Goal: Transaction & Acquisition: Download file/media

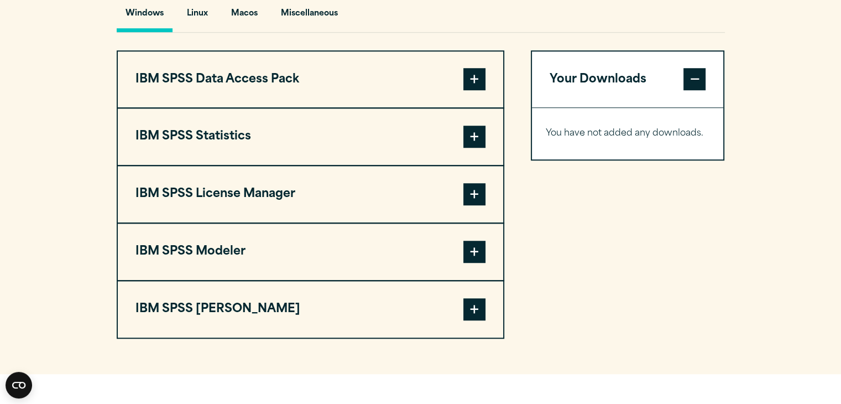
scroll to position [831, 0]
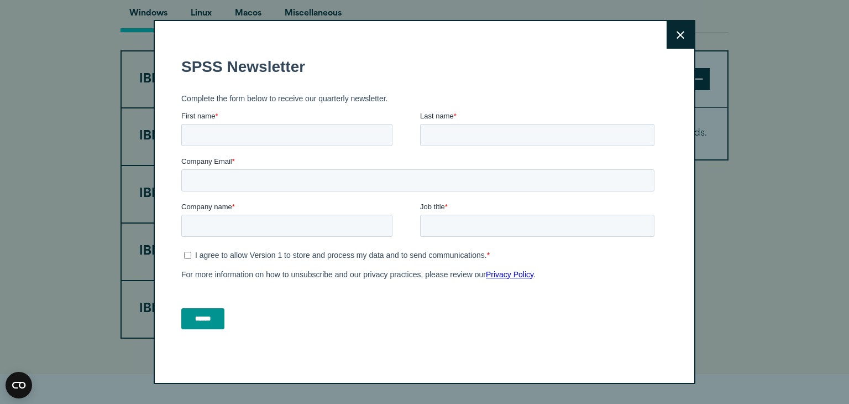
click at [678, 39] on button "Close" at bounding box center [681, 35] width 28 height 28
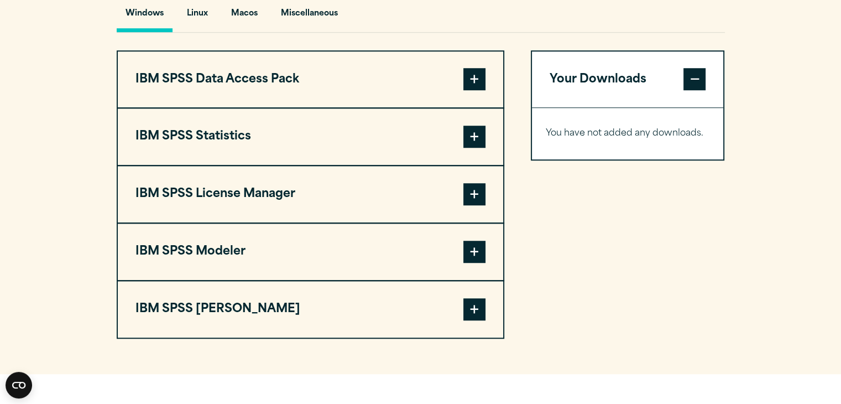
click at [374, 151] on button "IBM SPSS Statistics" at bounding box center [310, 136] width 385 height 56
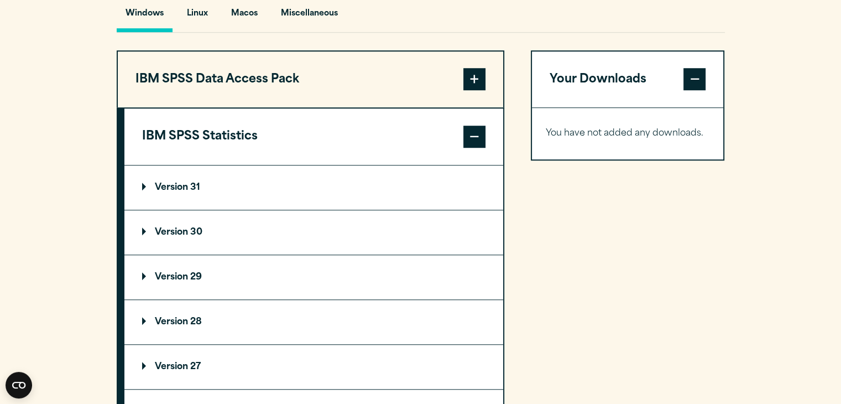
click at [244, 251] on summary "Version 30" at bounding box center [313, 232] width 379 height 44
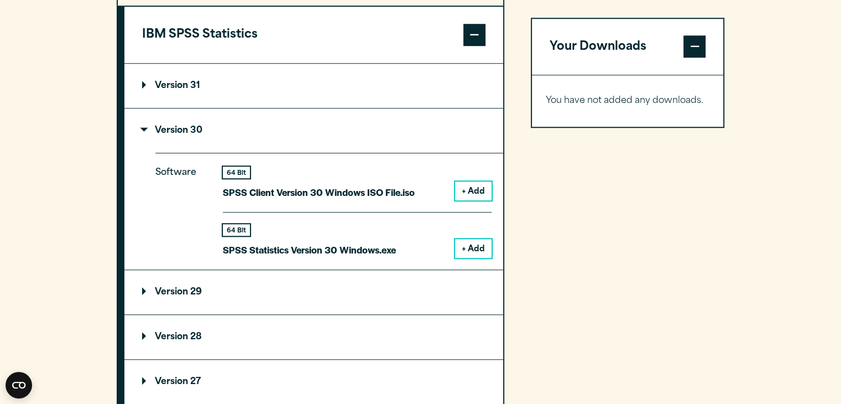
scroll to position [944, 0]
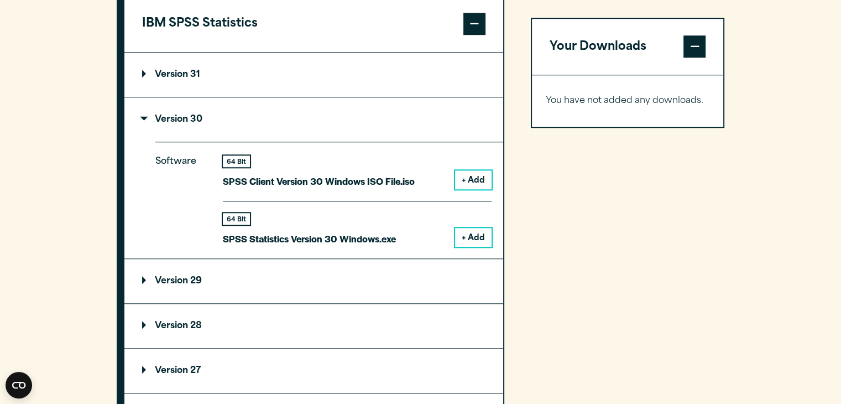
click at [468, 247] on button "+ Add" at bounding box center [473, 237] width 36 height 19
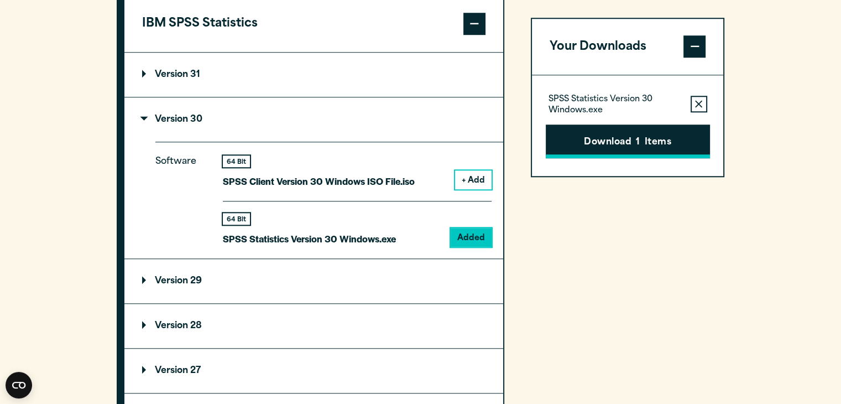
click at [581, 143] on button "Download 1 Items" at bounding box center [628, 141] width 164 height 34
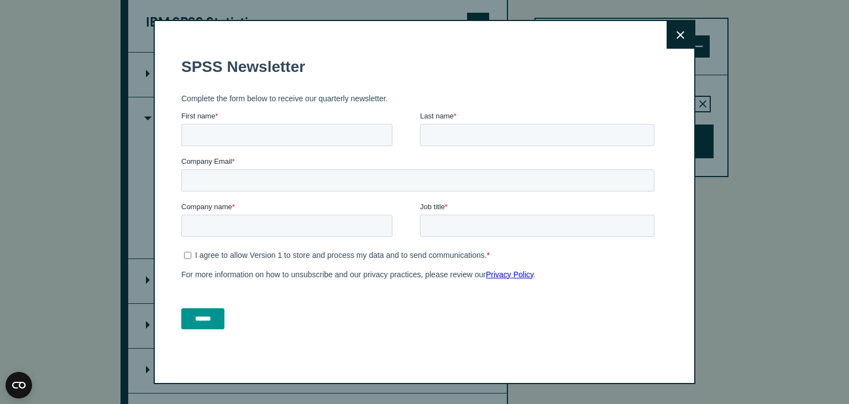
click at [687, 33] on button "Close" at bounding box center [681, 35] width 28 height 28
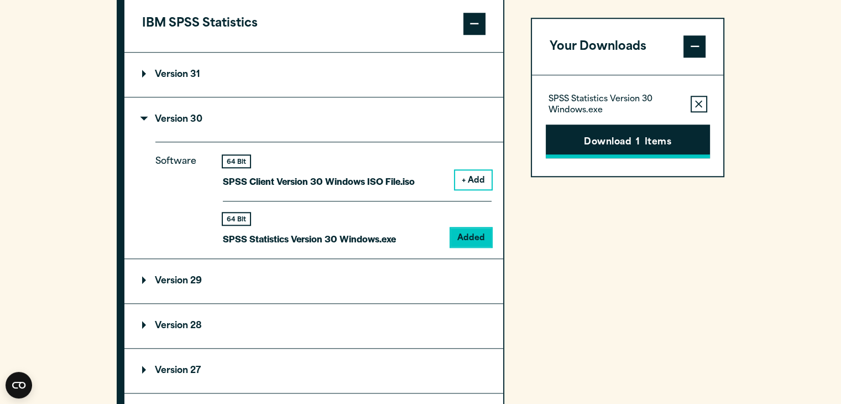
click at [603, 124] on button "Download 1 Items" at bounding box center [628, 141] width 164 height 34
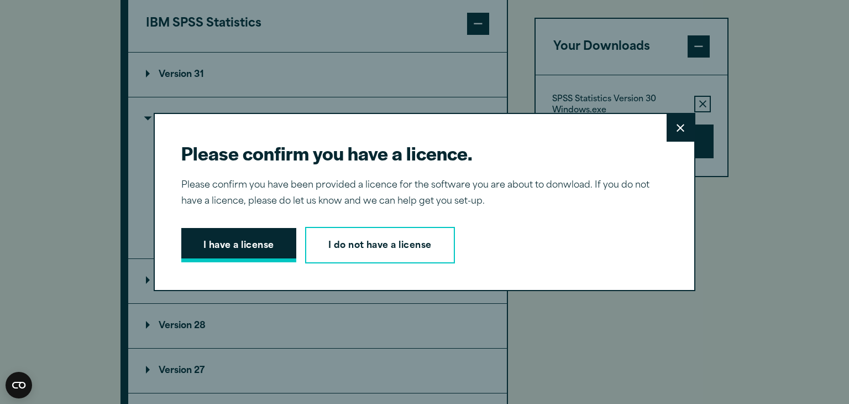
click at [258, 239] on button "I have a license" at bounding box center [238, 245] width 115 height 34
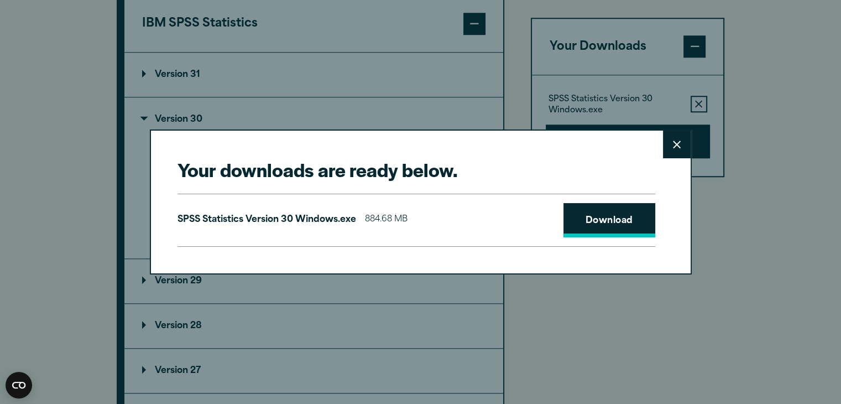
click at [609, 208] on link "Download" at bounding box center [609, 220] width 92 height 34
